Goal: Task Accomplishment & Management: Manage account settings

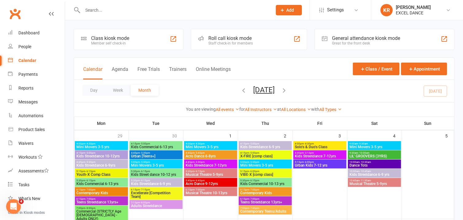
click at [170, 6] on input "text" at bounding box center [174, 10] width 187 height 9
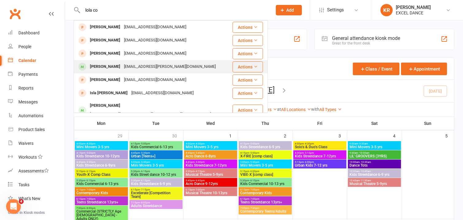
type input "lola co"
click at [125, 65] on div "[EMAIL_ADDRESS][PERSON_NAME][DOMAIN_NAME]" at bounding box center [169, 66] width 95 height 9
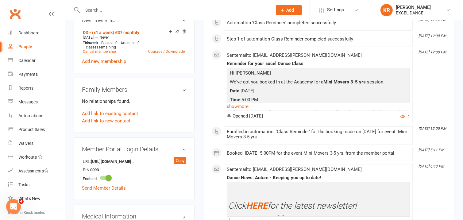
scroll to position [378, 0]
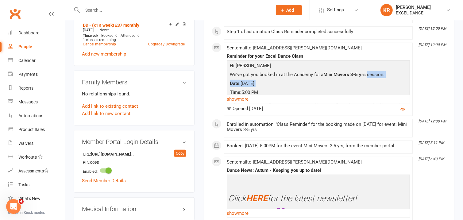
drag, startPoint x: 465, startPoint y: 9, endPoint x: 462, endPoint y: 89, distance: 80.5
click at [462, 89] on div "upload photo Lola Cocker Activated 11 August, 2025 Added 4 August, 2025 Active …" at bounding box center [264, 201] width 398 height 1117
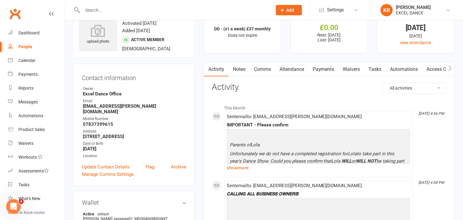
scroll to position [26, 0]
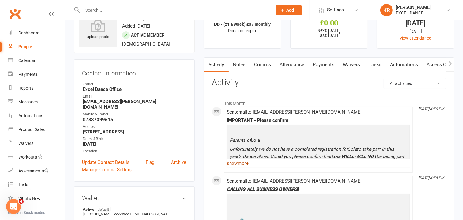
click at [244, 164] on link "show more" at bounding box center [318, 163] width 183 height 9
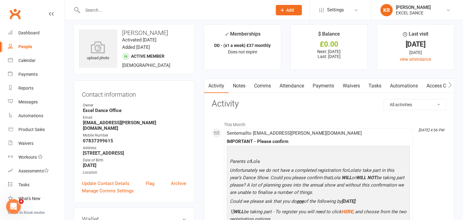
scroll to position [0, 0]
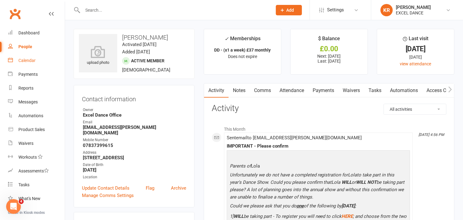
click at [29, 63] on link "Calendar" at bounding box center [36, 61] width 57 height 14
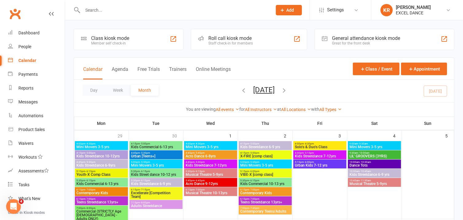
click at [29, 90] on div "Reports" at bounding box center [25, 88] width 15 height 5
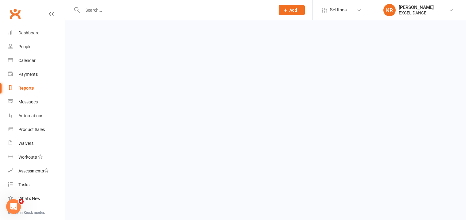
select select "100"
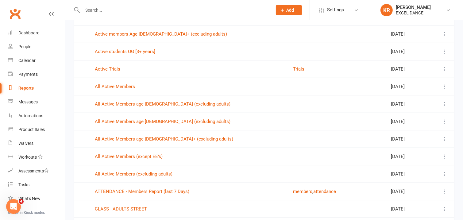
scroll to position [183, 0]
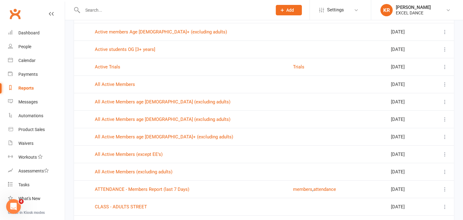
click at [445, 120] on icon at bounding box center [445, 119] width 6 height 6
click at [393, 132] on link "View" at bounding box center [415, 132] width 61 height 12
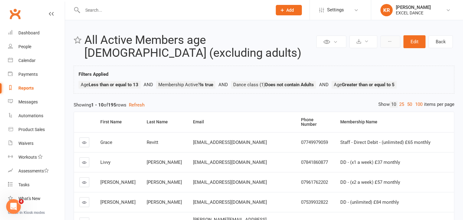
click at [388, 45] on button at bounding box center [391, 42] width 20 height 12
click at [366, 54] on link "Clone report" at bounding box center [370, 56] width 61 height 12
click at [419, 45] on button "Edit" at bounding box center [415, 41] width 22 height 13
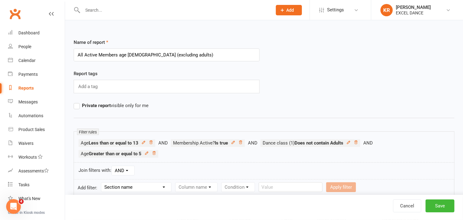
click at [136, 55] on input "All Active Members age 5-13 (excluding adults)" at bounding box center [167, 55] width 186 height 13
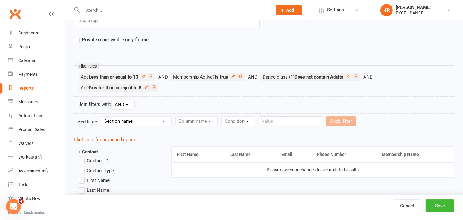
scroll to position [70, 0]
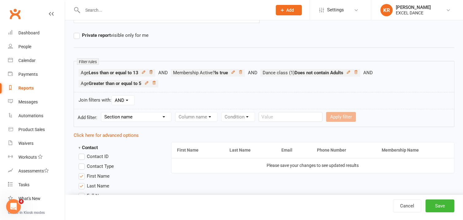
type input "All Active Members age 5-11 (excluding adults)"
click at [151, 71] on icon at bounding box center [151, 72] width 4 height 4
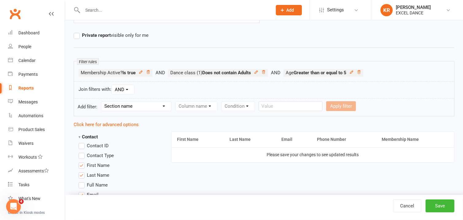
click at [158, 107] on select "Section name Contact Attendance Aggregate Payment Booking Waitlist Attendees Ca…" at bounding box center [136, 106] width 70 height 9
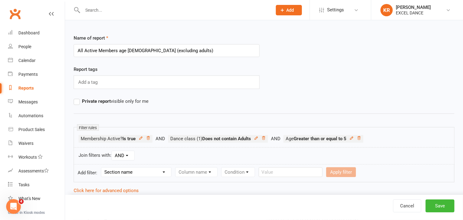
scroll to position [0, 0]
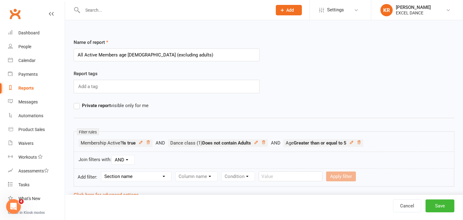
click at [164, 178] on select "Section name Contact Attendance Aggregate Payment Booking Waitlist Attendees Ca…" at bounding box center [136, 176] width 70 height 9
select select "0"
click at [102, 172] on select "Section name Contact Attendance Aggregate Payment Booking Waitlist Attendees Ca…" at bounding box center [136, 176] width 70 height 9
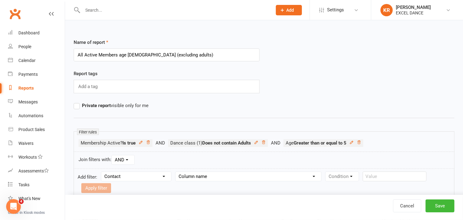
click at [155, 179] on select "Section name Contact Attendance Aggregate Payment Booking Waitlist Attendees Ca…" at bounding box center [136, 176] width 70 height 9
click at [260, 53] on div "Name of report All Active Members age 5-11 (excluding adults)" at bounding box center [166, 54] width 195 height 31
click at [238, 180] on select "Column name Contact Type First Name Last Name Full Name Email Phone Number Addr…" at bounding box center [249, 176] width 146 height 9
select select "23"
click at [177, 172] on select "Column name Contact Type First Name Last Name Full Name Email Phone Number Addr…" at bounding box center [249, 176] width 146 height 9
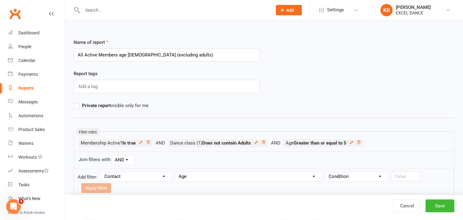
click at [347, 180] on select "Condition Is Is not Less than Greater than Less than or equal to Greater than o…" at bounding box center [357, 176] width 62 height 9
select select "4"
click at [327, 172] on select "Condition Is Is not Less than Greater than Less than or equal to Greater than o…" at bounding box center [357, 176] width 62 height 9
click at [405, 180] on input "number" at bounding box center [406, 177] width 29 height 10
type input "11"
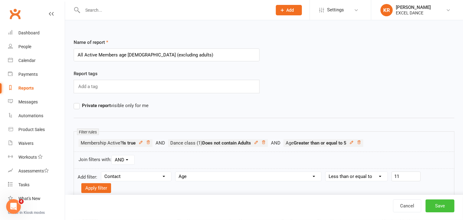
click at [431, 202] on button "Save" at bounding box center [440, 206] width 29 height 13
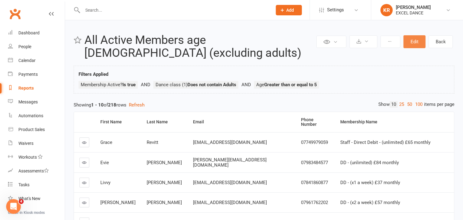
click at [413, 43] on button "Edit" at bounding box center [415, 41] width 22 height 13
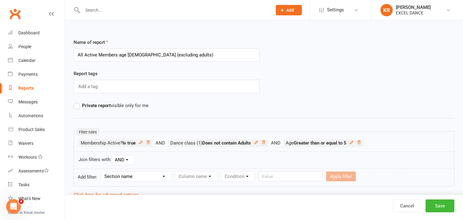
click at [162, 180] on select "Section name Contact Attendance Aggregate Payment Booking Waitlist Attendees Ca…" at bounding box center [136, 176] width 70 height 9
select select "0"
click at [102, 172] on select "Section name Contact Attendance Aggregate Payment Booking Waitlist Attendees Ca…" at bounding box center [136, 176] width 70 height 9
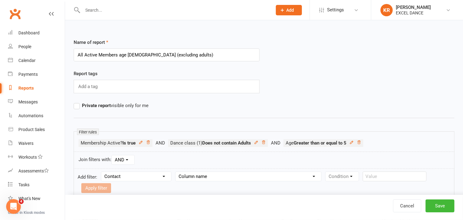
click at [192, 176] on select "Column name Contact Type First Name Last Name Full Name Email Phone Number Addr…" at bounding box center [249, 176] width 146 height 9
select select "23"
click at [177, 172] on select "Column name Contact Type First Name Last Name Full Name Email Phone Number Addr…" at bounding box center [249, 176] width 146 height 9
click at [345, 176] on select "Condition Is Is not Less than Greater than Less than or equal to Greater than o…" at bounding box center [357, 176] width 62 height 9
select select "4"
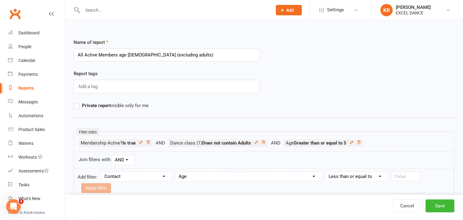
click at [327, 172] on select "Condition Is Is not Less than Greater than Less than or equal to Greater than o…" at bounding box center [357, 176] width 62 height 9
click at [403, 174] on input "number" at bounding box center [406, 177] width 29 height 10
type input "11"
click at [101, 191] on button "Apply filter" at bounding box center [96, 188] width 30 height 10
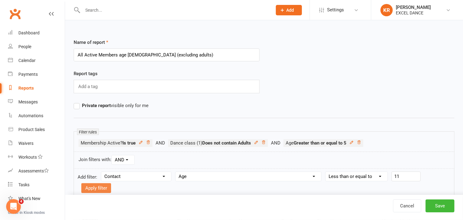
select select
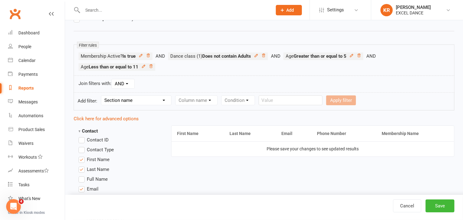
scroll to position [99, 0]
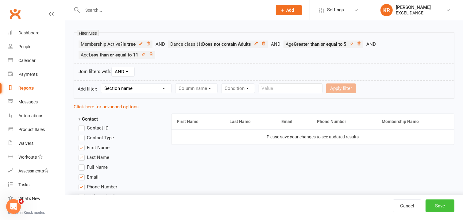
click at [434, 208] on button "Save" at bounding box center [440, 206] width 29 height 13
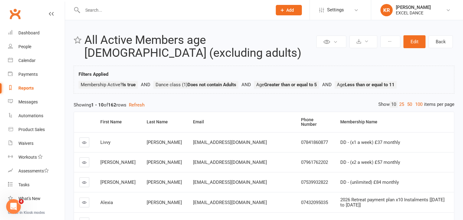
click at [35, 88] on link "Reports" at bounding box center [36, 88] width 57 height 14
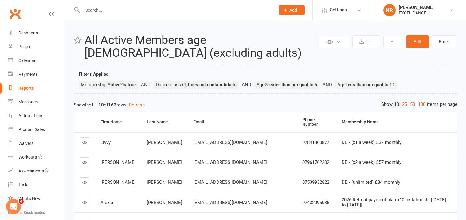
select select "100"
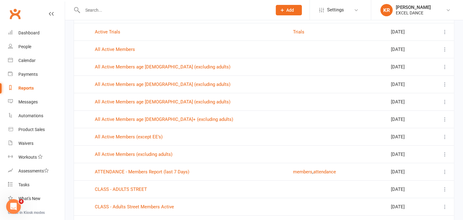
scroll to position [220, 0]
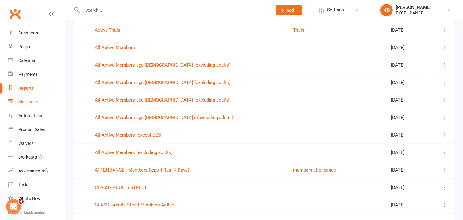
click at [31, 101] on div "Messages" at bounding box center [27, 101] width 19 height 5
click at [30, 104] on div "Messages" at bounding box center [27, 101] width 19 height 5
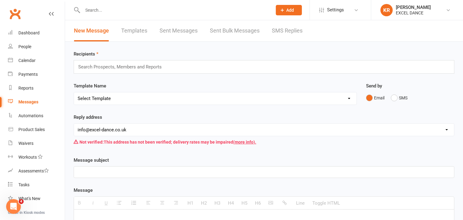
click at [141, 31] on link "Templates" at bounding box center [134, 30] width 26 height 21
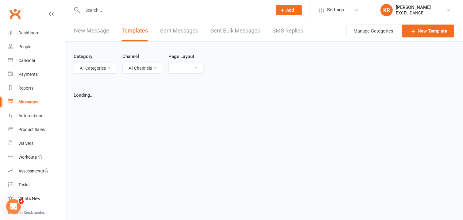
select select "list"
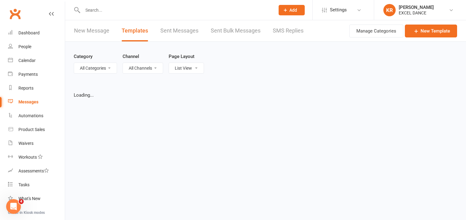
select select "100"
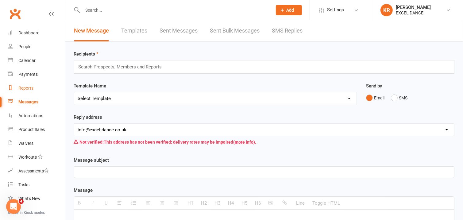
click at [31, 88] on div "Reports" at bounding box center [25, 88] width 15 height 5
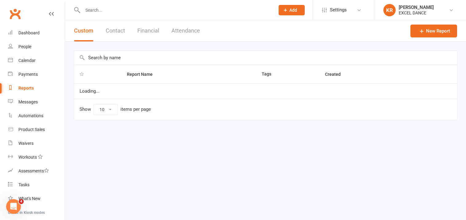
select select "100"
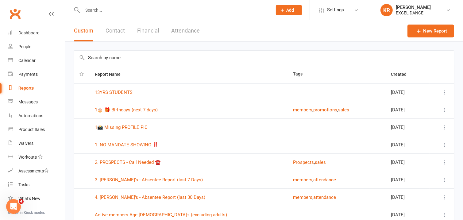
click at [130, 55] on input "text" at bounding box center [264, 58] width 380 height 14
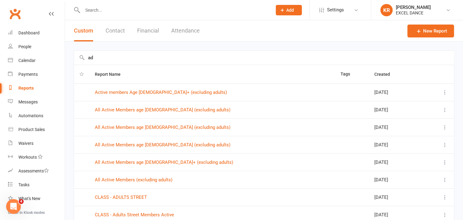
type input "a"
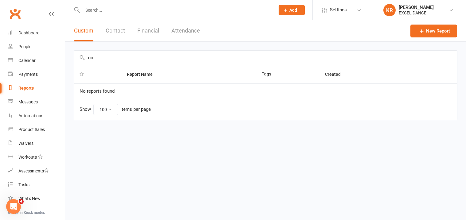
type input "c"
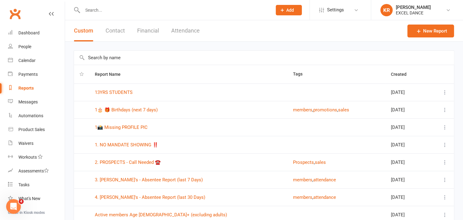
click at [443, 91] on icon at bounding box center [445, 92] width 6 height 6
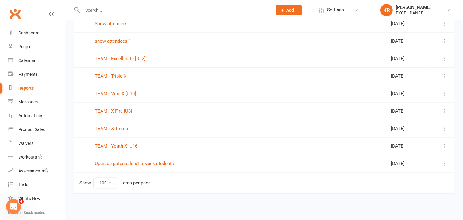
scroll to position [1016, 0]
click at [27, 46] on div "People" at bounding box center [24, 46] width 13 height 5
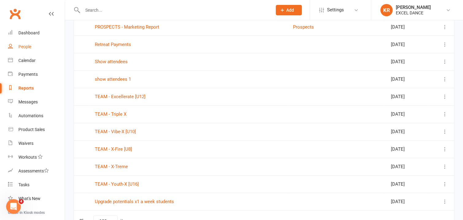
scroll to position [981, 0]
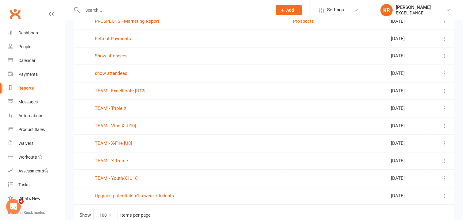
click at [445, 127] on icon at bounding box center [445, 126] width 6 height 6
click at [417, 142] on link "View" at bounding box center [415, 140] width 61 height 12
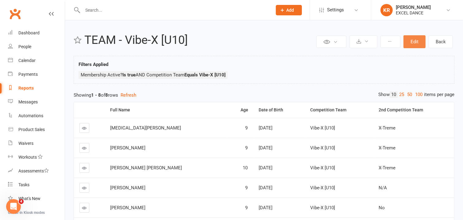
click at [422, 41] on button "Edit" at bounding box center [415, 41] width 22 height 13
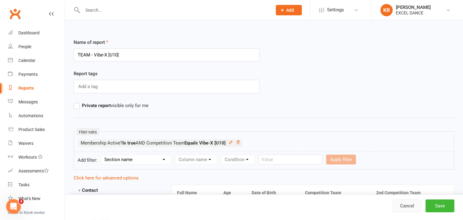
click at [413, 206] on link "Cancel" at bounding box center [407, 206] width 28 height 13
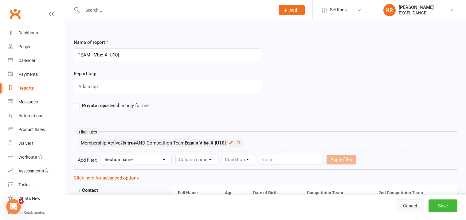
select select "100"
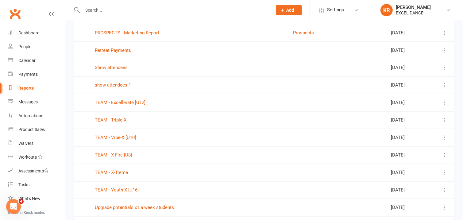
scroll to position [970, 0]
click at [445, 140] on icon at bounding box center [445, 137] width 6 height 6
click at [404, 153] on link "View" at bounding box center [415, 151] width 61 height 12
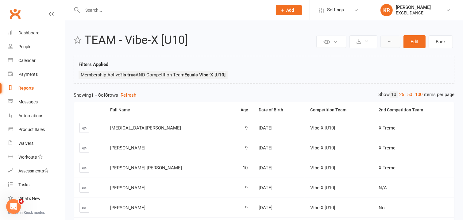
click at [387, 43] on button at bounding box center [391, 42] width 20 height 12
click at [375, 54] on link "Clone report" at bounding box center [370, 56] width 61 height 12
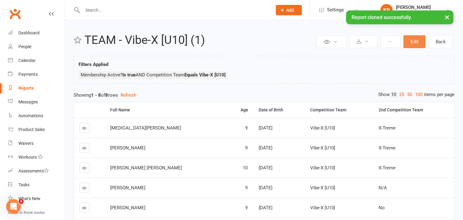
click at [411, 42] on button "Edit" at bounding box center [415, 41] width 22 height 13
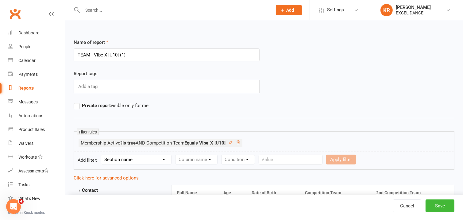
click at [185, 55] on input "TEAM - Vibe-X [U10] (1)" at bounding box center [167, 55] width 186 height 13
drag, startPoint x: 185, startPoint y: 55, endPoint x: 75, endPoint y: 55, distance: 109.3
click at [75, 55] on input "TEAM - Vibe-X [U10] (1)" at bounding box center [167, 55] width 186 height 13
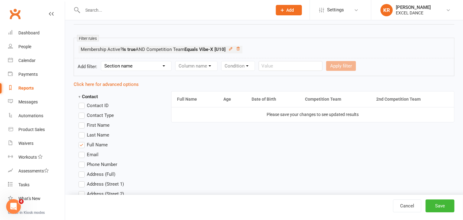
scroll to position [103, 0]
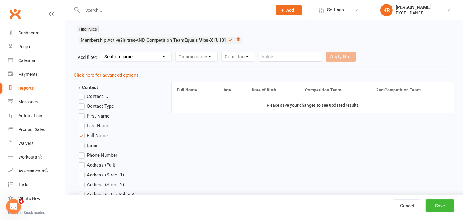
type input "COMP TEAMS - ALL"
click at [240, 41] on link at bounding box center [238, 40] width 4 height 6
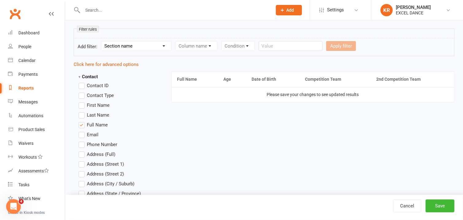
click at [157, 48] on select "Section name Contact Attendance Aggregate Payment Booking Waitlist Attendees Ca…" at bounding box center [136, 45] width 70 height 9
select select "10"
click at [102, 41] on select "Section name Contact Attendance Aggregate Payment Booking Waitlist Attendees Ca…" at bounding box center [136, 45] width 70 height 9
click at [239, 50] on select "Column name Membership ID Membership Name Membership Category Membership Start …" at bounding box center [236, 45] width 120 height 9
select select "29"
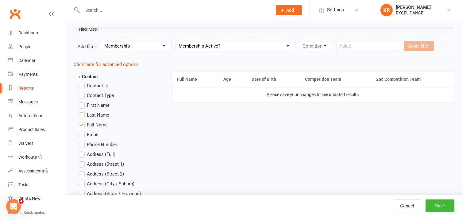
click at [177, 41] on select "Column name Membership ID Membership Name Membership Category Membership Start …" at bounding box center [236, 45] width 120 height 9
click at [350, 48] on select "Value Yes No" at bounding box center [354, 46] width 25 height 10
select select "true"
click at [344, 41] on select "Value Yes No" at bounding box center [354, 46] width 25 height 10
click at [379, 46] on div "Apply filter" at bounding box center [386, 46] width 30 height 10
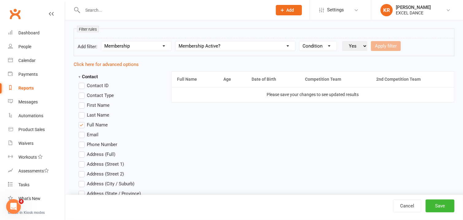
click at [333, 47] on select "Condition Is Is not Is blank Is not blank" at bounding box center [318, 45] width 37 height 9
select select "0"
click at [301, 41] on select "Condition Is Is not Is blank Is not blank" at bounding box center [318, 45] width 37 height 9
click at [360, 44] on select "Value Yes No" at bounding box center [354, 46] width 25 height 10
select select "true"
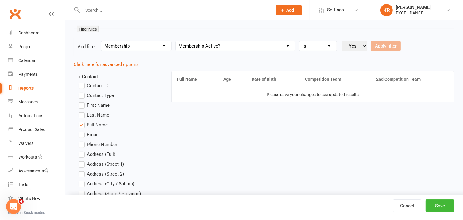
click at [344, 41] on select "Value Yes No" at bounding box center [354, 46] width 25 height 10
click at [376, 46] on button "Apply filter" at bounding box center [386, 46] width 30 height 10
select select
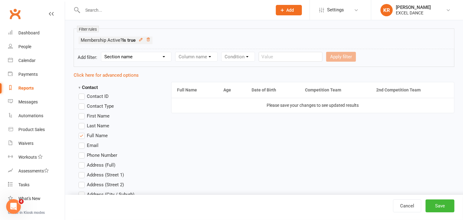
click at [160, 56] on select "Section name Contact Attendance Aggregate Payment Booking Waitlist Attendees Ca…" at bounding box center [136, 56] width 70 height 9
click at [102, 52] on select "Section name Contact Attendance Aggregate Payment Booking Waitlist Attendees Ca…" at bounding box center [136, 56] width 70 height 9
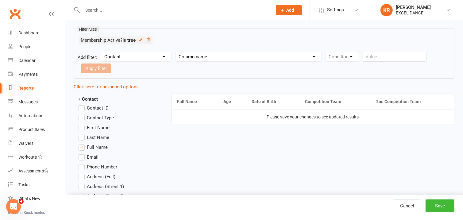
click at [164, 57] on select "Section name Contact Attendance Aggregate Payment Booking Waitlist Attendees Ca…" at bounding box center [136, 56] width 70 height 9
click at [102, 52] on select "Section name Contact Attendance Aggregate Payment Booking Waitlist Attendees Ca…" at bounding box center [136, 56] width 70 height 9
click at [198, 56] on select "Column name Contact Type First Name Last Name Full Name Email Phone Number Addr…" at bounding box center [249, 56] width 146 height 9
click at [148, 57] on select "Section name Contact Attendance Aggregate Payment Booking Waitlist Attendees Ca…" at bounding box center [136, 56] width 70 height 9
select select "18"
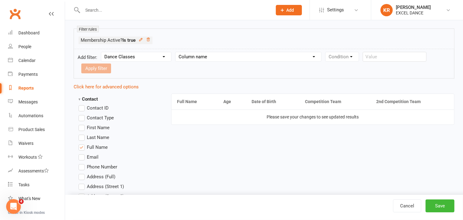
click at [102, 52] on select "Section name Contact Attendance Aggregate Payment Booking Waitlist Attendees Ca…" at bounding box center [136, 56] width 70 height 9
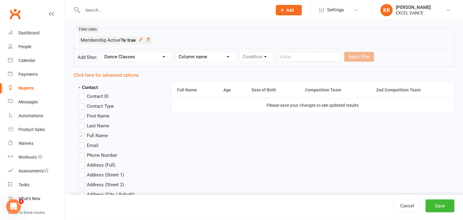
click at [222, 58] on select "Column name Dance class (1) Dance class (2) Dance Class (3) Dance Class (4) Com…" at bounding box center [206, 56] width 60 height 9
select select "4"
click at [177, 52] on select "Column name Dance class (1) Dance class (2) Dance Class (3) Dance Class (4) Com…" at bounding box center [206, 56] width 60 height 9
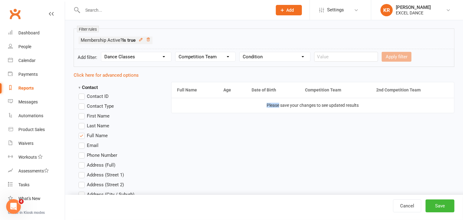
click at [209, 113] on td "Please save your changes to see updated results" at bounding box center [313, 105] width 283 height 15
click at [259, 59] on select "Condition Equals Does not equal Contains Does not contain Is blank or does not …" at bounding box center [275, 56] width 71 height 9
click at [241, 52] on select "Condition Equals Does not equal Contains Does not contain Is blank or does not …" at bounding box center [275, 56] width 71 height 9
click at [329, 56] on input "text" at bounding box center [346, 57] width 64 height 10
click at [270, 59] on select "Condition Equals Does not equal Contains Does not contain Is blank or does not …" at bounding box center [275, 56] width 71 height 9
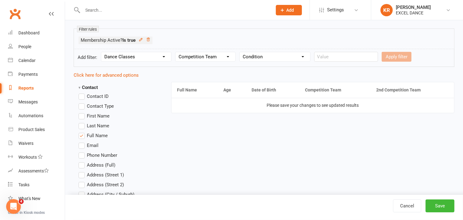
click at [241, 52] on select "Condition Equals Does not equal Contains Does not contain Is blank or does not …" at bounding box center [275, 56] width 71 height 9
click at [333, 55] on input "text" at bounding box center [346, 57] width 64 height 10
click at [304, 56] on select "Condition Equals Does not equal Contains Does not contain Is blank or does not …" at bounding box center [275, 56] width 71 height 9
select select "2"
click at [241, 52] on select "Condition Equals Does not equal Contains Does not contain Is blank or does not …" at bounding box center [275, 56] width 71 height 9
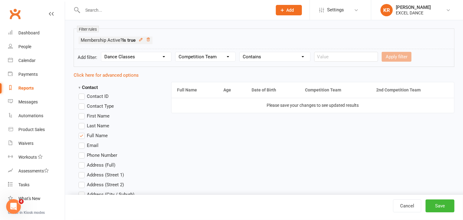
click at [296, 56] on select "Condition Equals Does not equal Contains Does not contain Is blank or does not …" at bounding box center [275, 56] width 71 height 9
click at [241, 52] on select "Condition Equals Does not equal Contains Does not contain Is blank or does not …" at bounding box center [275, 56] width 71 height 9
click at [329, 55] on input "text" at bounding box center [346, 57] width 64 height 10
click at [303, 56] on select "Condition Equals Does not equal Contains Does not contain Is blank or does not …" at bounding box center [275, 56] width 71 height 9
click at [241, 52] on select "Condition Equals Does not equal Contains Does not contain Is blank or does not …" at bounding box center [275, 56] width 71 height 9
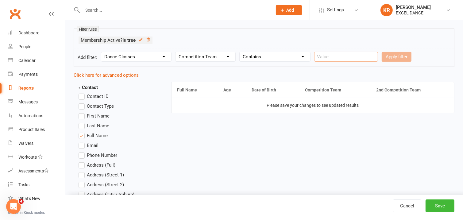
click at [326, 60] on input "text" at bounding box center [346, 57] width 64 height 10
click at [306, 58] on select "Condition Equals Does not equal Contains Does not contain Is blank or does not …" at bounding box center [275, 56] width 71 height 9
click at [241, 52] on select "Condition Equals Does not equal Contains Does not contain Is blank or does not …" at bounding box center [275, 56] width 71 height 9
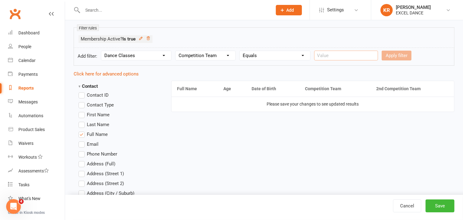
click at [338, 52] on input "text" at bounding box center [346, 56] width 64 height 10
click at [294, 56] on select "Condition Equals Does not equal Contains Does not contain Is blank or does not …" at bounding box center [275, 55] width 71 height 9
click at [241, 51] on select "Condition Equals Does not equal Contains Does not contain Is blank or does not …" at bounding box center [275, 55] width 71 height 9
click at [300, 58] on select "Condition Equals Does not equal Contains Does not contain Is blank or does not …" at bounding box center [275, 55] width 71 height 9
click at [241, 51] on select "Condition Equals Does not equal Contains Does not contain Is blank or does not …" at bounding box center [275, 55] width 71 height 9
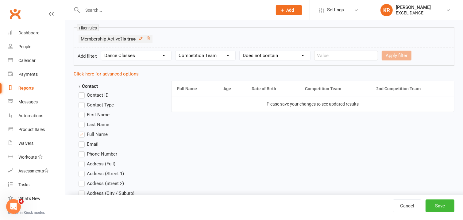
click at [296, 55] on select "Condition Equals Does not equal Contains Does not contain Is blank or does not …" at bounding box center [275, 55] width 71 height 9
select select "6"
click at [241, 51] on select "Condition Equals Does not equal Contains Does not contain Is blank or does not …" at bounding box center [275, 55] width 71 height 9
click at [328, 57] on button "Apply filter" at bounding box center [329, 56] width 30 height 10
select select
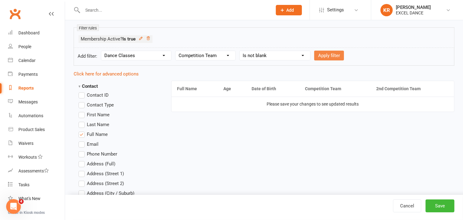
select select
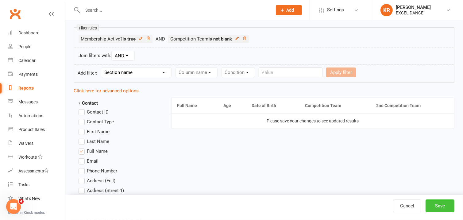
click at [436, 205] on button "Save" at bounding box center [440, 206] width 29 height 13
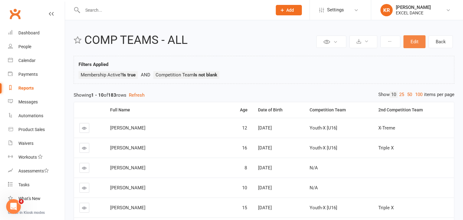
click at [412, 44] on button "Edit" at bounding box center [415, 41] width 22 height 13
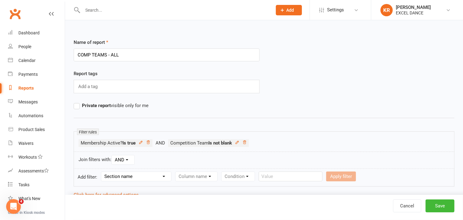
click at [136, 176] on select "Section name Contact Attendance Aggregate Payment Booking Waitlist Attendees Ca…" at bounding box center [136, 176] width 70 height 9
select select "18"
click at [102, 172] on select "Section name Contact Attendance Aggregate Payment Booking Waitlist Attendees Ca…" at bounding box center [136, 176] width 70 height 9
click at [188, 176] on select "Column name Dance class (1) Dance class (2) Dance Class (3) Dance Class (4) Com…" at bounding box center [206, 176] width 60 height 9
select select "4"
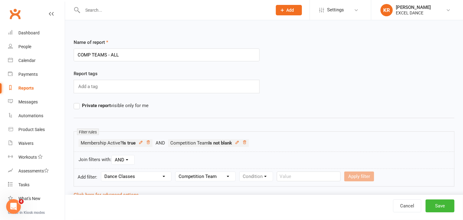
click at [177, 172] on select "Column name Dance class (1) Dance class (2) Dance Class (3) Dance Class (4) Com…" at bounding box center [206, 176] width 60 height 9
click at [251, 175] on select "Condition Equals Does not equal Contains Does not contain Is blank or does not …" at bounding box center [275, 176] width 71 height 9
select select "2"
click at [241, 172] on select "Condition Equals Does not equal Contains Does not contain Is blank or does not …" at bounding box center [275, 176] width 71 height 9
click at [332, 177] on input "text" at bounding box center [346, 177] width 64 height 10
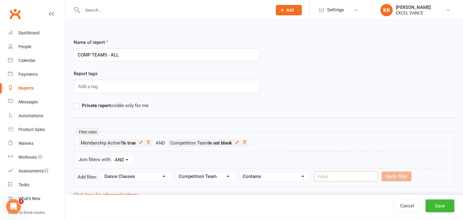
type input "X-Fire [U8]"
click at [386, 176] on button "Apply filter" at bounding box center [397, 177] width 30 height 10
select select
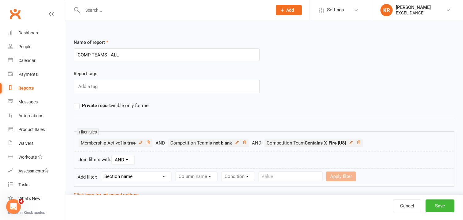
click at [354, 144] on icon at bounding box center [351, 142] width 4 height 4
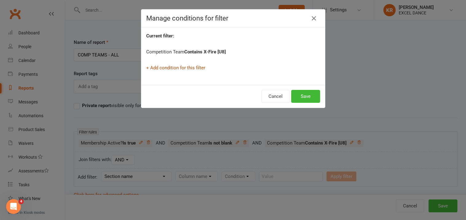
click at [178, 67] on link "+ Add condition for this filter" at bounding box center [175, 68] width 59 height 6
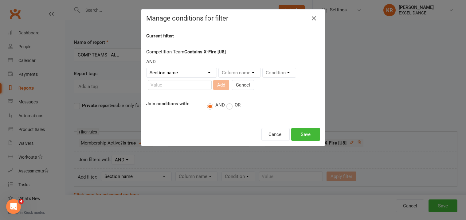
click at [229, 105] on label "OR" at bounding box center [233, 105] width 14 height 6
click at [229, 101] on input "OR" at bounding box center [228, 101] width 4 height 0
click at [208, 73] on select "Section name Contact Attendance Aggregate Payment Booking Waitlist Attendees Ca…" at bounding box center [181, 72] width 70 height 9
select select "18"
click at [146, 68] on select "Section name Contact Attendance Aggregate Payment Booking Waitlist Attendees Ca…" at bounding box center [181, 72] width 70 height 9
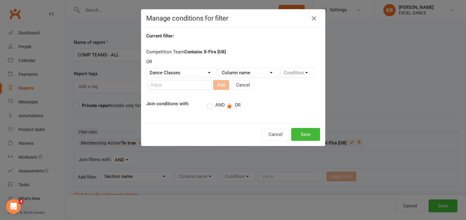
click at [256, 75] on select "Column name Dance class (1) Dance class (2) Dance Class (3) Dance Class (4) Com…" at bounding box center [249, 72] width 60 height 9
select select "4"
click at [219, 68] on select "Column name Dance class (1) Dance class (2) Dance Class (3) Dance Class (4) Com…" at bounding box center [249, 72] width 60 height 9
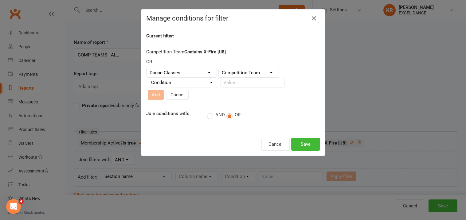
click at [197, 84] on select "Condition Equals Does not equal Contains Does not contain Is blank or does not …" at bounding box center [183, 82] width 71 height 9
select select "2"
click at [148, 78] on select "Condition Equals Does not equal Contains Does not contain Is blank or does not …" at bounding box center [183, 82] width 71 height 9
click at [233, 85] on input "text" at bounding box center [252, 83] width 64 height 10
type input "Vibe-X [U10]"
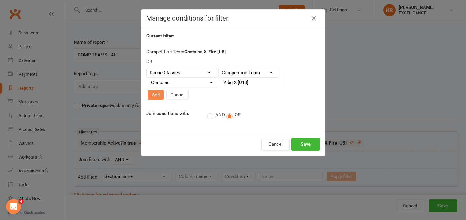
click at [160, 94] on button "Add" at bounding box center [156, 95] width 16 height 10
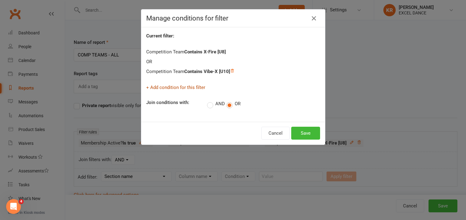
click at [175, 87] on link "+ Add condition for this filter" at bounding box center [175, 88] width 59 height 6
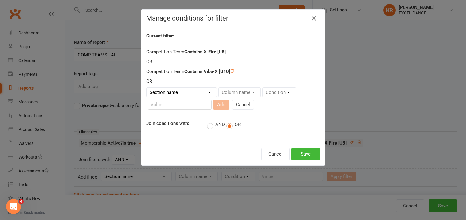
click at [188, 95] on select "Section name Contact Attendance Aggregate Payment Booking Waitlist Attendees Ca…" at bounding box center [181, 92] width 70 height 9
select select "18"
click at [146, 88] on select "Section name Contact Attendance Aggregate Payment Booking Waitlist Attendees Ca…" at bounding box center [181, 92] width 70 height 9
click at [255, 94] on select "Column name Dance class (1) Dance class (2) Dance Class (3) Dance Class (4) Com…" at bounding box center [249, 92] width 60 height 9
select select "4"
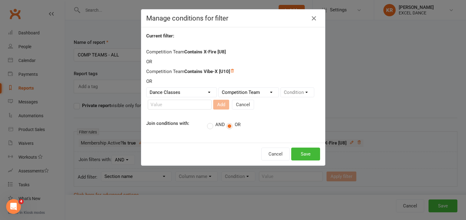
click at [219, 88] on select "Column name Dance class (1) Dance class (2) Dance Class (3) Dance Class (4) Com…" at bounding box center [249, 92] width 60 height 9
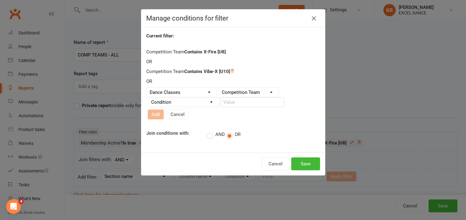
click at [185, 100] on select "Condition Equals Does not equal Contains Does not contain Is blank or does not …" at bounding box center [183, 102] width 71 height 9
select select "2"
click at [148, 98] on select "Condition Equals Does not equal Contains Does not contain Is blank or does not …" at bounding box center [183, 102] width 71 height 9
click at [241, 103] on input "text" at bounding box center [252, 102] width 64 height 10
type input "Excellerate [U12]"
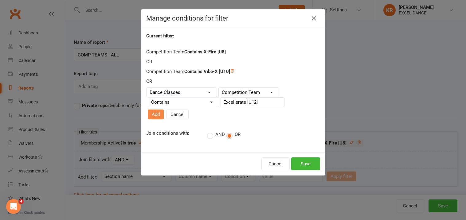
click at [153, 114] on button "Add" at bounding box center [156, 115] width 16 height 10
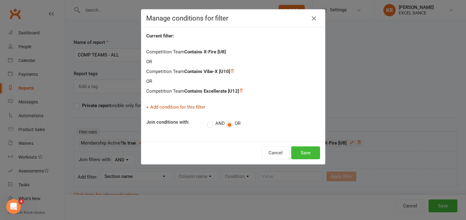
click at [163, 109] on link "+ Add condition for this filter" at bounding box center [175, 107] width 59 height 6
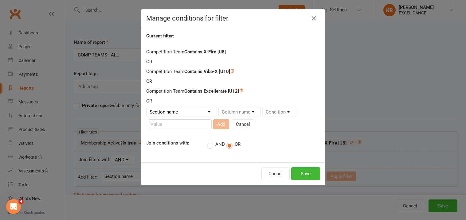
click at [205, 111] on select "Section name Contact Attendance Aggregate Payment Booking Waitlist Attendees Ca…" at bounding box center [181, 111] width 70 height 9
select select "18"
click at [146, 107] on select "Section name Contact Attendance Aggregate Payment Booking Waitlist Attendees Ca…" at bounding box center [181, 111] width 70 height 9
click at [245, 115] on select "Column name Dance class (1) Dance class (2) Dance Class (3) Dance Class (4) Com…" at bounding box center [249, 111] width 60 height 9
select select "4"
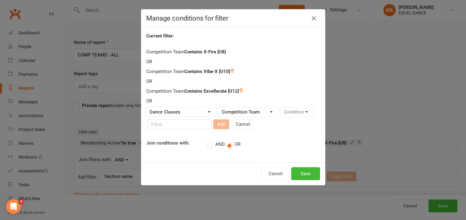
click at [219, 107] on select "Column name Dance class (1) Dance class (2) Dance Class (3) Dance Class (4) Com…" at bounding box center [249, 111] width 60 height 9
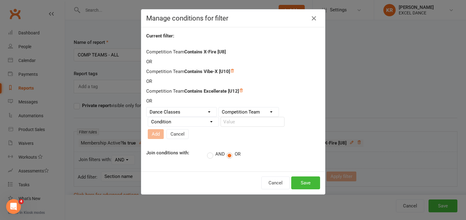
click at [200, 122] on select "Condition Equals Does not equal Contains Does not contain Is blank or does not …" at bounding box center [183, 121] width 71 height 9
select select "2"
click at [148, 117] on select "Condition Equals Does not equal Contains Does not contain Is blank or does not …" at bounding box center [183, 121] width 71 height 9
click at [238, 122] on input "text" at bounding box center [252, 122] width 64 height 10
type input "Youth-X [U16]"
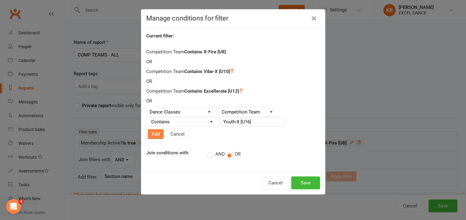
click at [158, 134] on button "Add" at bounding box center [156, 134] width 16 height 10
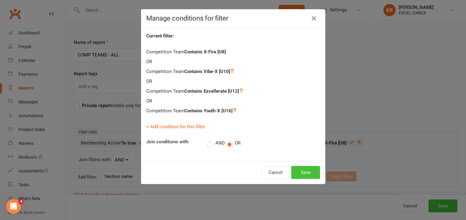
click at [300, 171] on button "Save" at bounding box center [305, 172] width 29 height 13
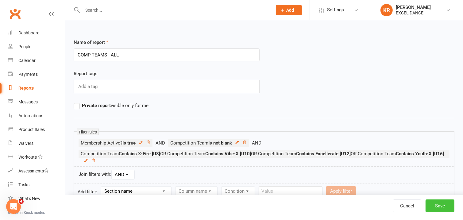
click at [434, 208] on button "Save" at bounding box center [440, 206] width 29 height 13
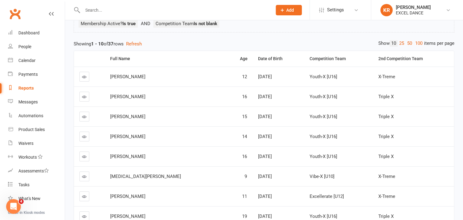
scroll to position [64, 0]
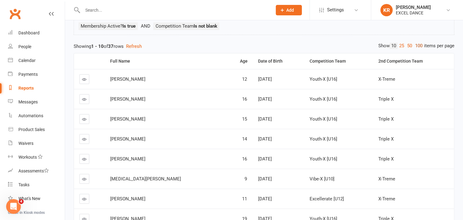
click at [415, 46] on link "100" at bounding box center [419, 46] width 10 height 6
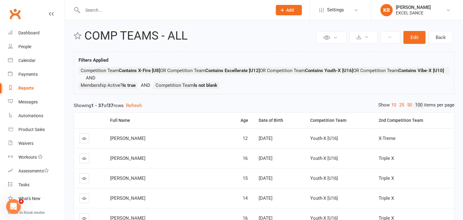
scroll to position [0, 0]
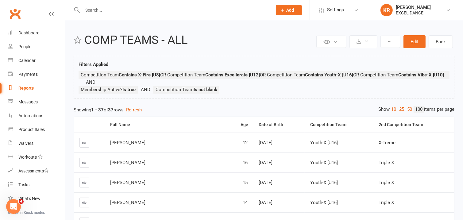
click at [24, 92] on link "Reports" at bounding box center [36, 88] width 57 height 14
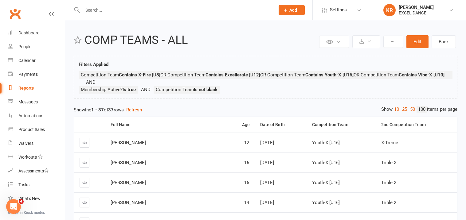
select select "100"
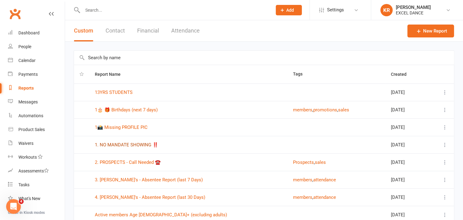
click at [151, 144] on link "1. NO MANDATE SHOWING ‼️" at bounding box center [127, 145] width 64 height 6
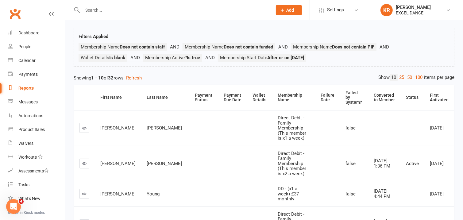
scroll to position [26, 0]
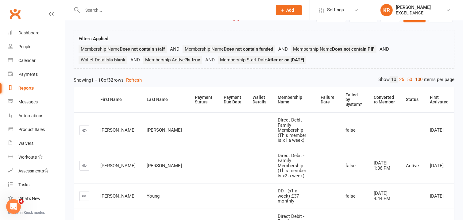
click at [417, 80] on link "100" at bounding box center [419, 79] width 10 height 6
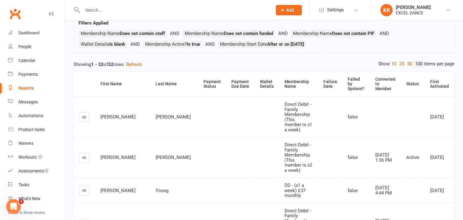
scroll to position [0, 0]
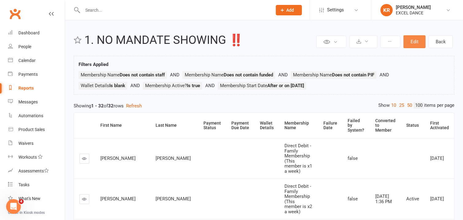
click at [409, 43] on button "Edit" at bounding box center [415, 41] width 22 height 13
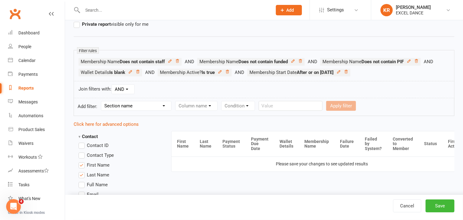
scroll to position [76, 0]
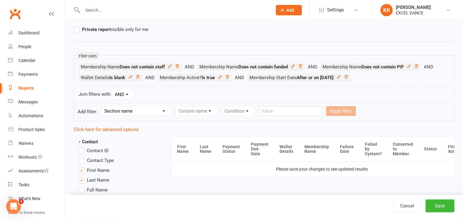
click at [168, 113] on select "Section name Contact Attendance Aggregate Payment Booking Waitlist Attendees Ca…" at bounding box center [136, 111] width 70 height 9
select select "0"
click at [102, 107] on select "Section name Contact Attendance Aggregate Payment Booking Waitlist Attendees Ca…" at bounding box center [136, 111] width 70 height 9
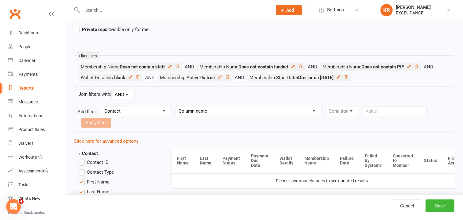
click at [200, 110] on select "Column name Contact Type First Name Last Name Full Name Email Phone Number Addr…" at bounding box center [249, 111] width 146 height 9
click at [177, 107] on select "Column name Contact Type First Name Last Name Full Name Email Phone Number Addr…" at bounding box center [249, 111] width 146 height 9
click at [337, 109] on select "Condition Equals Does not equal Contains Does not contain Is blank or does not …" at bounding box center [361, 111] width 71 height 9
click at [311, 114] on select "Column name Contact Type First Name Last Name Full Name Email Phone Number Addr…" at bounding box center [249, 111] width 146 height 9
select select "30"
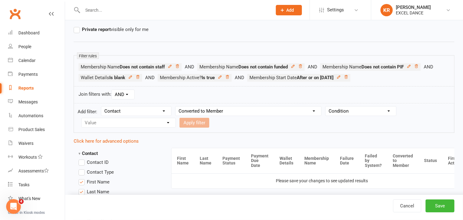
click at [177, 107] on select "Column name Contact Type First Name Last Name Full Name Email Phone Number Addr…" at bounding box center [249, 111] width 146 height 9
click at [348, 111] on select "Condition Is Is not Before After Before or on After or on Is blank Is not blank" at bounding box center [345, 111] width 39 height 9
select select "0"
click at [327, 107] on select "Condition Is Is not Before After Before or on After or on Is blank Is not blank" at bounding box center [345, 111] width 39 height 9
click at [340, 111] on select "Condition Is Is not Before After Before or on After or on Is blank Is not blank" at bounding box center [345, 111] width 39 height 9
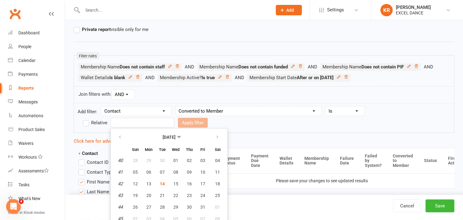
scroll to position [78, 0]
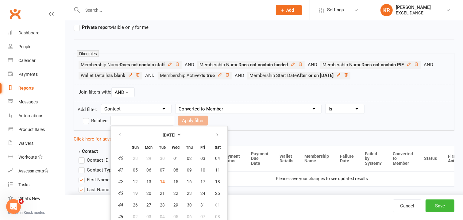
click at [137, 125] on input "text" at bounding box center [143, 121] width 64 height 10
click at [86, 123] on label "Relative" at bounding box center [95, 120] width 25 height 7
click at [86, 117] on input "Relative" at bounding box center [85, 117] width 4 height 0
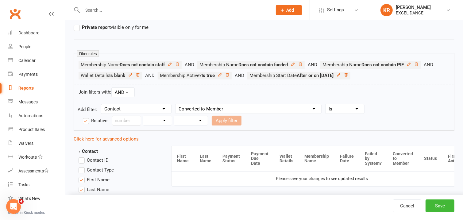
click at [165, 121] on select "Days Weeks Months Years" at bounding box center [157, 120] width 29 height 9
click at [349, 109] on select "Condition Is Is not Before After Before or on After or on Is blank Is not blank" at bounding box center [345, 108] width 39 height 9
select select
click at [327, 104] on select "Condition Is Is not Before After Before or on After or on Is blank Is not blank" at bounding box center [345, 108] width 39 height 9
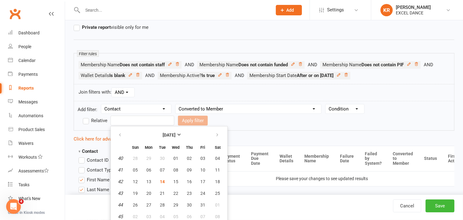
click at [125, 120] on input "text" at bounding box center [143, 121] width 64 height 10
click at [88, 122] on label "Relative" at bounding box center [95, 120] width 25 height 7
click at [87, 117] on input "Relative" at bounding box center [85, 117] width 4 height 0
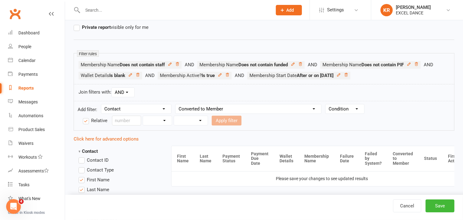
click at [343, 110] on select "Condition Is Is not Before After Before or on After or on Is blank Is not blank" at bounding box center [345, 108] width 39 height 9
click at [360, 111] on select "Condition Is Is not Before After Before or on After or on Is blank Is not blank" at bounding box center [345, 108] width 39 height 9
click at [359, 110] on select "Condition Is Is not Before After Before or on After or on Is blank Is not blank" at bounding box center [345, 108] width 39 height 9
click at [282, 108] on select "Column name Contact Type First Name Last Name Full Name Email Phone Number Addr…" at bounding box center [249, 108] width 146 height 9
select select "32"
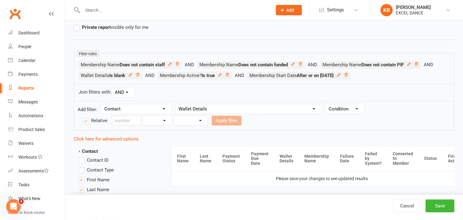
click at [177, 104] on select "Column name Contact Type First Name Last Name Full Name Email Phone Number Addr…" at bounding box center [249, 108] width 146 height 9
click at [343, 108] on select "Condition Equals Does not equal Contains Does not contain Is blank or does not …" at bounding box center [361, 108] width 71 height 9
click at [327, 104] on select "Condition Equals Does not equal Contains Does not contain Is blank or does not …" at bounding box center [361, 108] width 71 height 9
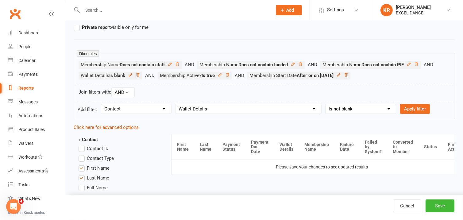
click at [333, 110] on select "Condition Equals Does not equal Contains Does not contain Is blank or does not …" at bounding box center [361, 108] width 71 height 9
click at [327, 104] on select "Condition Equals Does not equal Contains Does not contain Is blank or does not …" at bounding box center [361, 108] width 71 height 9
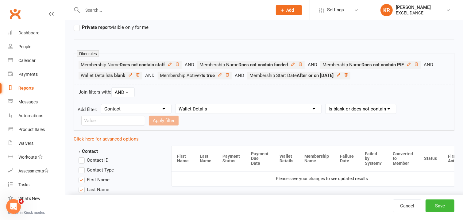
click at [373, 109] on select "Condition Equals Does not equal Contains Does not contain Is blank or does not …" at bounding box center [361, 108] width 71 height 9
select select "5"
click at [327, 104] on select "Condition Equals Does not equal Contains Does not contain Is blank or does not …" at bounding box center [361, 108] width 71 height 9
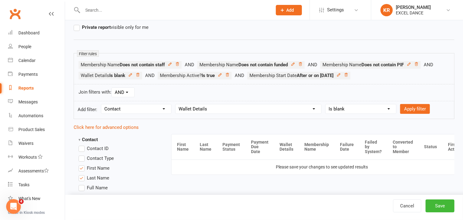
click at [220, 106] on select "Column name Contact Type First Name Last Name Full Name Email Phone Number Addr…" at bounding box center [249, 108] width 146 height 9
click at [354, 93] on div "Join filters with: AND OR" at bounding box center [264, 92] width 381 height 17
click at [270, 111] on select "Column name Contact Type First Name Last Name Full Name Email Phone Number Addr…" at bounding box center [249, 108] width 146 height 9
click at [165, 108] on select "Section name Contact Attendance Aggregate Payment Booking Waitlist Attendees Ca…" at bounding box center [136, 108] width 70 height 9
select select "11"
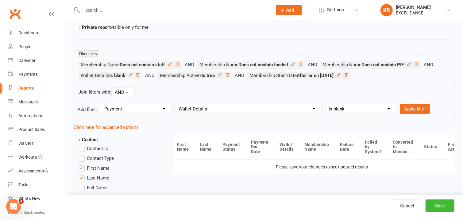
click at [102, 104] on select "Section name Contact Attendance Aggregate Payment Booking Waitlist Attendees Ca…" at bounding box center [136, 108] width 70 height 9
select select
click at [182, 107] on select "Column name Payment Status Payment Due Date Payment Amount Payment Amount (afte…" at bounding box center [221, 108] width 91 height 9
click at [150, 106] on select "Section name Contact Attendance Aggregate Payment Booking Waitlist Attendees Ca…" at bounding box center [136, 108] width 70 height 9
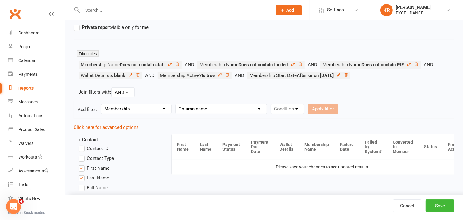
click at [102, 104] on select "Section name Contact Attendance Aggregate Payment Booking Waitlist Attendees Ca…" at bounding box center [136, 108] width 70 height 9
click at [188, 111] on select "Column name Membership ID Membership Name Membership Category Membership Start …" at bounding box center [236, 108] width 120 height 9
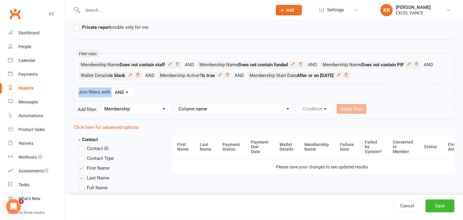
drag, startPoint x: 299, startPoint y: 84, endPoint x: 298, endPoint y: 94, distance: 10.2
click at [298, 94] on edit-report-filters "Filter rules Membership Name Does not contain staff Membership Name Does not co…" at bounding box center [264, 86] width 381 height 66
click at [271, 109] on select "Column name Membership ID Membership Name Membership Category Membership Start …" at bounding box center [236, 108] width 120 height 9
drag, startPoint x: 162, startPoint y: 88, endPoint x: 147, endPoint y: 100, distance: 19.9
click at [162, 88] on div "Join filters with: AND OR" at bounding box center [264, 92] width 381 height 17
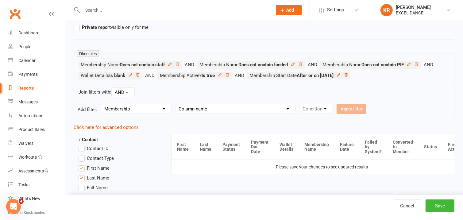
click at [149, 109] on select "Section name Contact Attendance Aggregate Payment Booking Waitlist Attendees Ca…" at bounding box center [136, 108] width 70 height 9
click at [102, 104] on select "Section name Contact Attendance Aggregate Payment Booking Waitlist Attendees Ca…" at bounding box center [136, 108] width 70 height 9
click at [189, 107] on select "Column name Task status Task type Task description Added from Added by Added at…" at bounding box center [208, 108] width 64 height 9
click at [166, 112] on select "Section name Contact Attendance Aggregate Payment Booking Waitlist Attendees Ca…" at bounding box center [136, 108] width 70 height 9
click at [102, 104] on select "Section name Contact Attendance Aggregate Payment Booking Waitlist Attendees Ca…" at bounding box center [136, 108] width 70 height 9
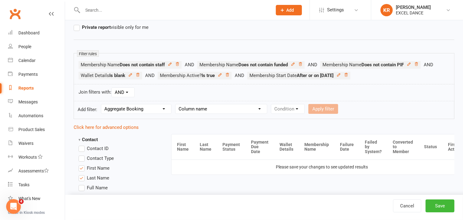
click at [190, 110] on select "Column name Last Scheduled Booking (Date/Time) Last Booking Attended (Date/Time…" at bounding box center [222, 108] width 92 height 9
click at [140, 111] on select "Section name Contact Attendance Aggregate Payment Booking Waitlist Attendees Ca…" at bounding box center [136, 108] width 70 height 9
click at [102, 104] on select "Section name Contact Attendance Aggregate Payment Booking Waitlist Attendees Ca…" at bounding box center [136, 108] width 70 height 9
click at [185, 108] on select "Column name Last Communication Sent (Date/Time) Last Communication Type Last Em…" at bounding box center [232, 108] width 112 height 9
click at [146, 110] on select "Section name Contact Attendance Aggregate Payment Booking Waitlist Attendees Ca…" at bounding box center [136, 108] width 70 height 9
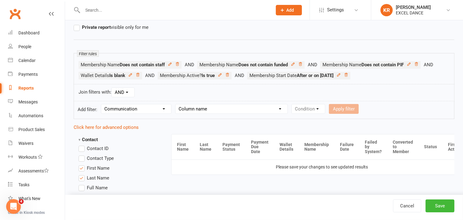
select select "0"
click at [102, 104] on select "Section name Contact Attendance Aggregate Payment Booking Waitlist Attendees Ca…" at bounding box center [136, 108] width 70 height 9
click at [188, 116] on form "Add filter: Section name Contact Attendance Aggregate Payment Booking Waitlist …" at bounding box center [264, 110] width 381 height 18
click at [186, 112] on select "Column name Contact Type First Name Last Name Full Name Email Phone Number Addr…" at bounding box center [249, 108] width 146 height 9
select select "37"
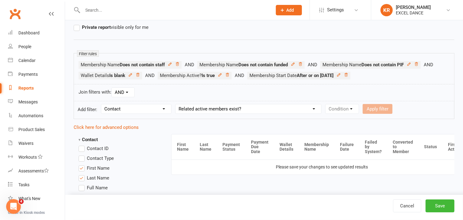
click at [177, 104] on select "Column name Contact Type First Name Last Name Full Name Email Phone Number Addr…" at bounding box center [249, 108] width 146 height 9
click at [375, 110] on select "Value Yes No" at bounding box center [380, 109] width 25 height 10
select select "true"
click at [369, 104] on select "Value Yes No" at bounding box center [380, 109] width 25 height 10
click at [341, 110] on select "Condition Is Is not Is blank Is not blank" at bounding box center [344, 108] width 37 height 9
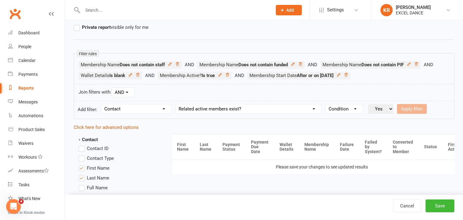
select select "0"
click at [327, 104] on select "Condition Is Is not Is blank Is not blank" at bounding box center [344, 108] width 37 height 9
click at [377, 110] on select "Value Yes No" at bounding box center [380, 109] width 25 height 10
select select "true"
click at [369, 104] on select "Value Yes No" at bounding box center [380, 109] width 25 height 10
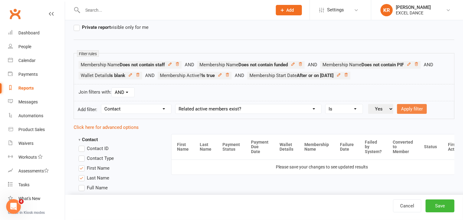
click at [409, 109] on button "Apply filter" at bounding box center [412, 109] width 30 height 10
select select
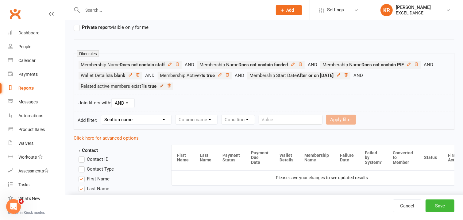
click at [162, 87] on icon at bounding box center [162, 86] width 4 height 4
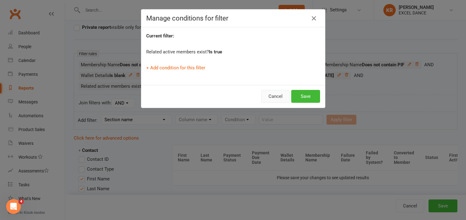
click at [269, 99] on button "Cancel" at bounding box center [275, 96] width 28 height 13
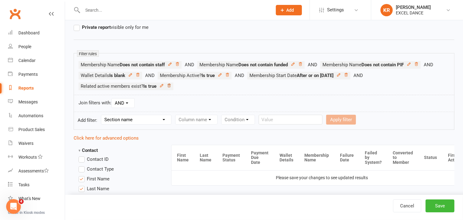
click at [169, 86] on icon at bounding box center [169, 86] width 4 height 4
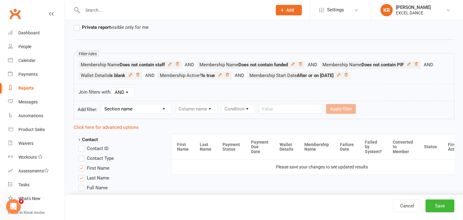
click at [162, 108] on select "Section name Contact Attendance Aggregate Payment Booking Waitlist Attendees Ca…" at bounding box center [136, 108] width 70 height 9
select select "0"
click at [102, 104] on select "Section name Contact Attendance Aggregate Payment Booking Waitlist Attendees Ca…" at bounding box center [136, 108] width 70 height 9
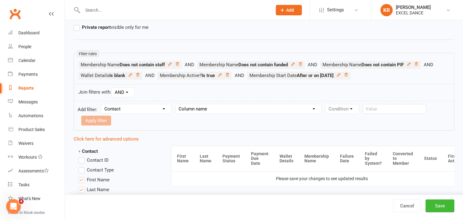
click at [191, 111] on select "Column name Contact Type First Name Last Name Full Name Email Phone Number Addr…" at bounding box center [249, 108] width 146 height 9
select select "37"
click at [177, 104] on select "Column name Contact Type First Name Last Name Full Name Email Phone Number Addr…" at bounding box center [249, 108] width 146 height 9
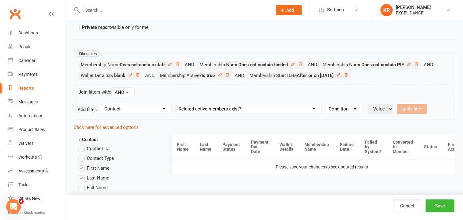
click at [349, 111] on select "Condition Is Is not Is blank Is not blank" at bounding box center [344, 108] width 37 height 9
select select "0"
click at [327, 104] on select "Condition Is Is not Is blank Is not blank" at bounding box center [344, 108] width 37 height 9
click at [384, 110] on select "Value Yes No" at bounding box center [380, 109] width 25 height 10
select select "false"
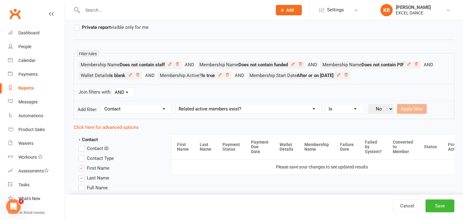
click at [369, 104] on select "Value Yes No" at bounding box center [380, 109] width 25 height 10
click at [401, 111] on button "Apply filter" at bounding box center [412, 109] width 30 height 10
select select
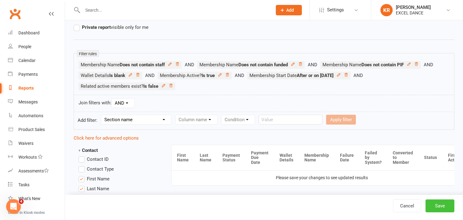
click at [449, 207] on button "Save" at bounding box center [440, 206] width 29 height 13
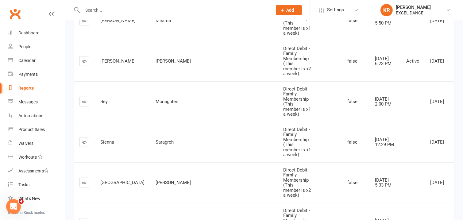
scroll to position [205, 0]
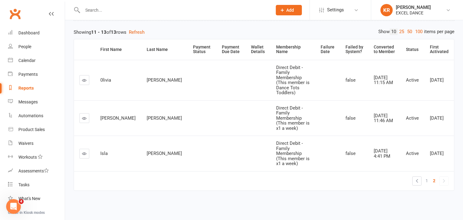
scroll to position [45, 0]
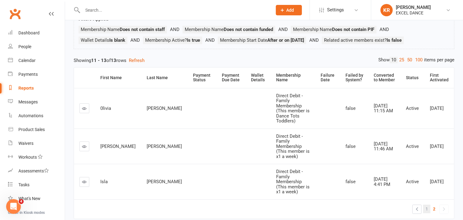
click at [425, 205] on link "1" at bounding box center [426, 209] width 7 height 9
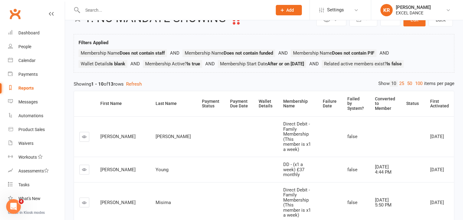
scroll to position [21, 0]
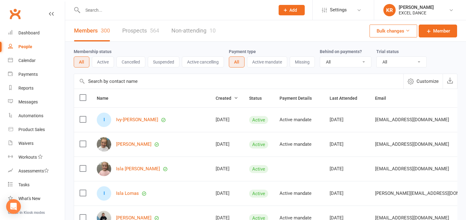
select select "100"
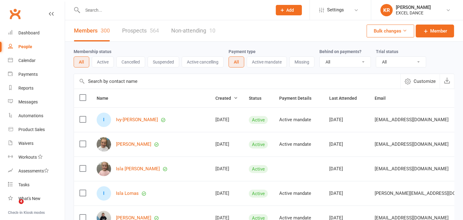
click at [118, 9] on input "text" at bounding box center [174, 10] width 187 height 9
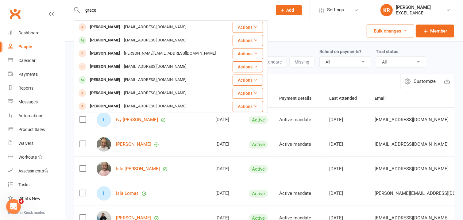
type input "grace"
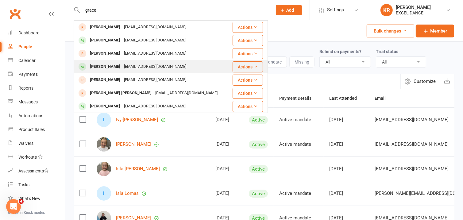
click at [122, 64] on div "[EMAIL_ADDRESS][DOMAIN_NAME]" at bounding box center [155, 66] width 66 height 9
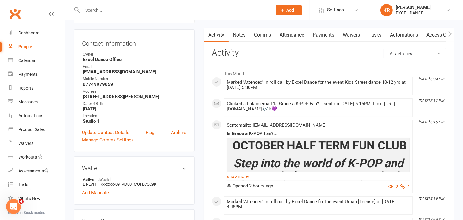
scroll to position [50, 0]
